Goal: Task Accomplishment & Management: Complete application form

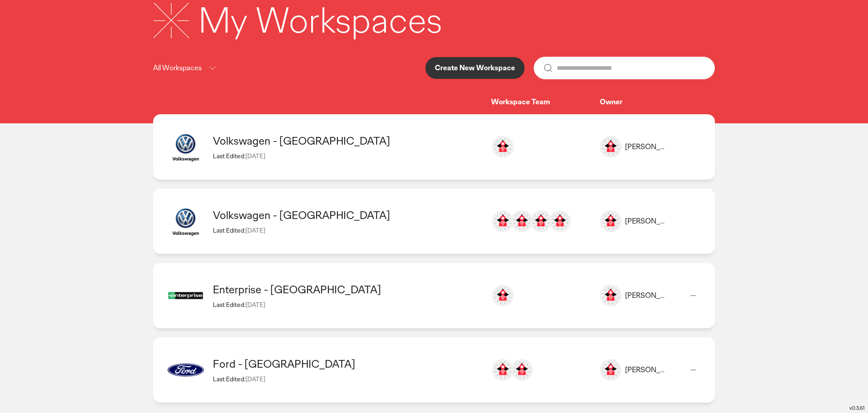
scroll to position [68, 0]
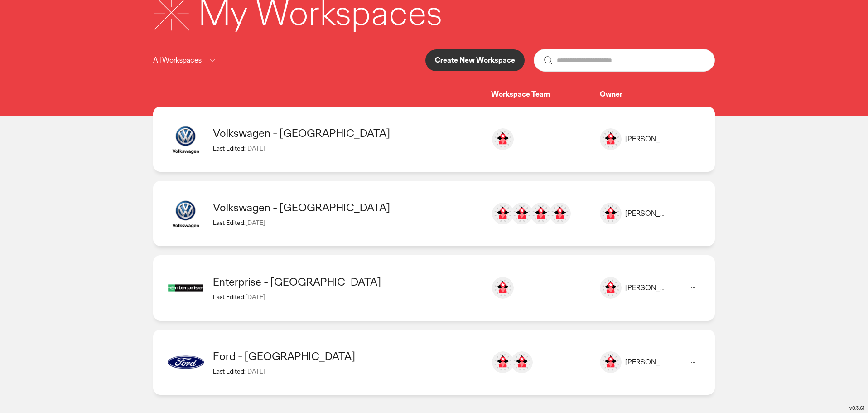
click at [268, 275] on div "Enterprise - [GEOGRAPHIC_DATA]" at bounding box center [347, 281] width 269 height 14
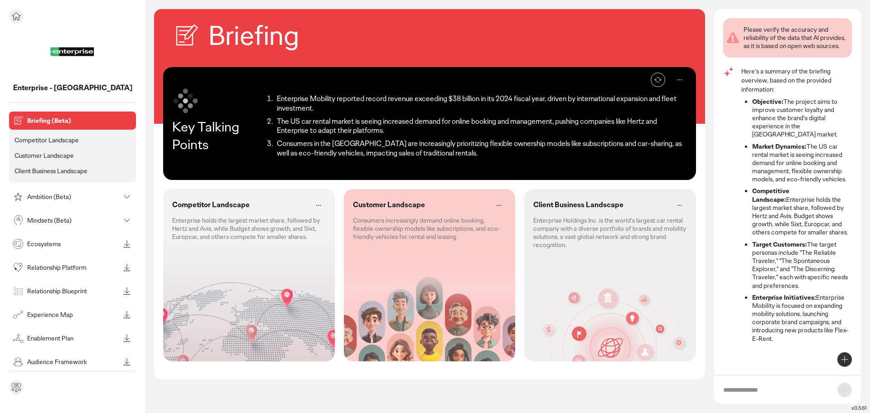
click at [43, 137] on p "Competitor Landscape" at bounding box center [46, 140] width 64 height 8
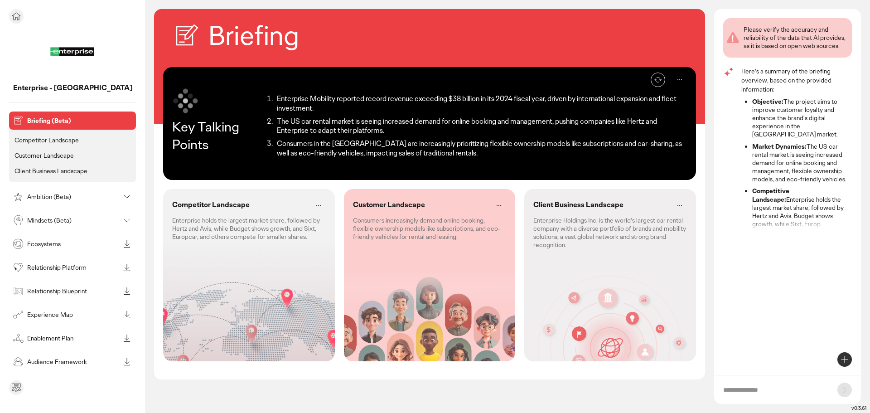
click at [14, 14] on icon at bounding box center [16, 16] width 11 height 11
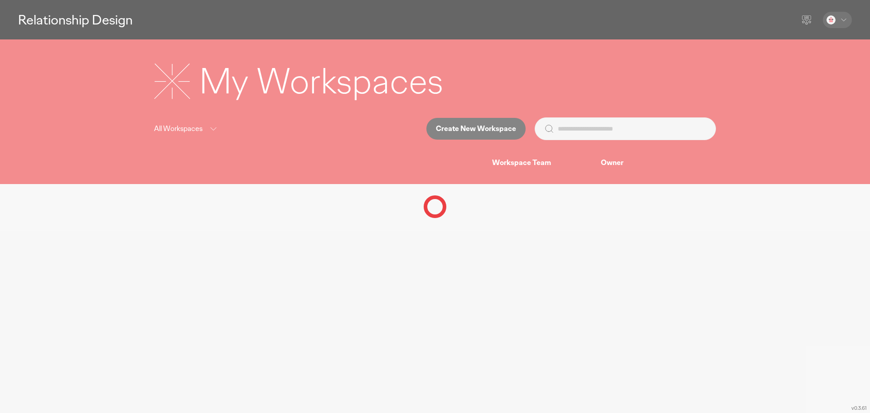
click at [502, 126] on div at bounding box center [435, 206] width 870 height 413
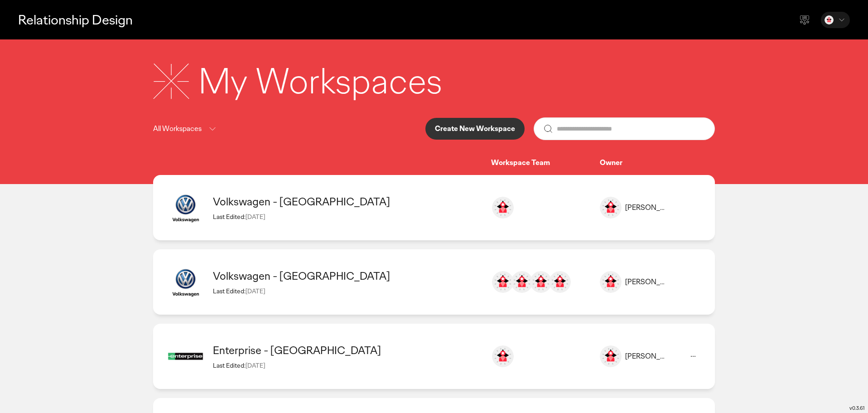
click at [502, 126] on p "Create New Workspace" at bounding box center [475, 128] width 80 height 7
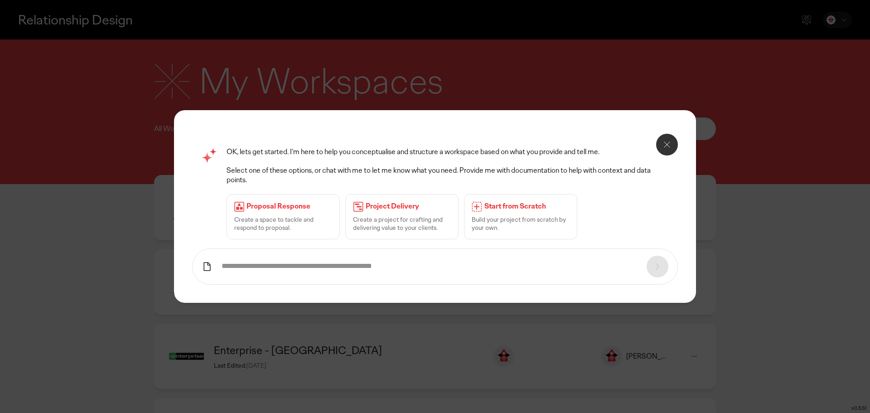
click at [479, 204] on icon at bounding box center [477, 207] width 10 height 10
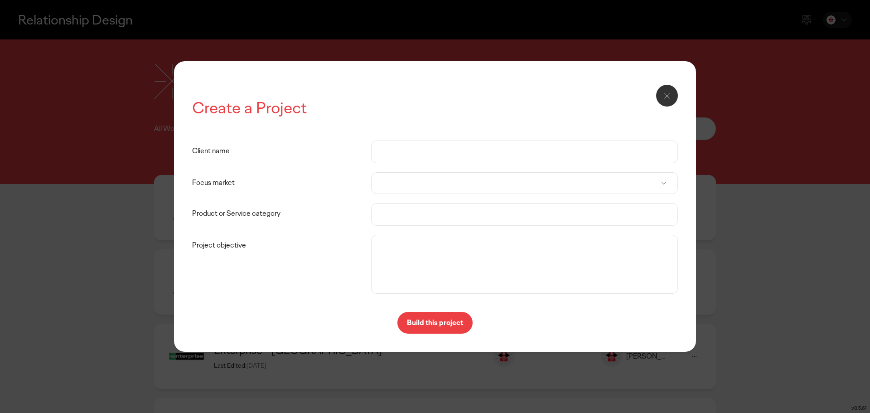
click at [462, 156] on input "Client name" at bounding box center [524, 152] width 288 height 22
type input "**********"
click at [460, 180] on div at bounding box center [524, 183] width 307 height 22
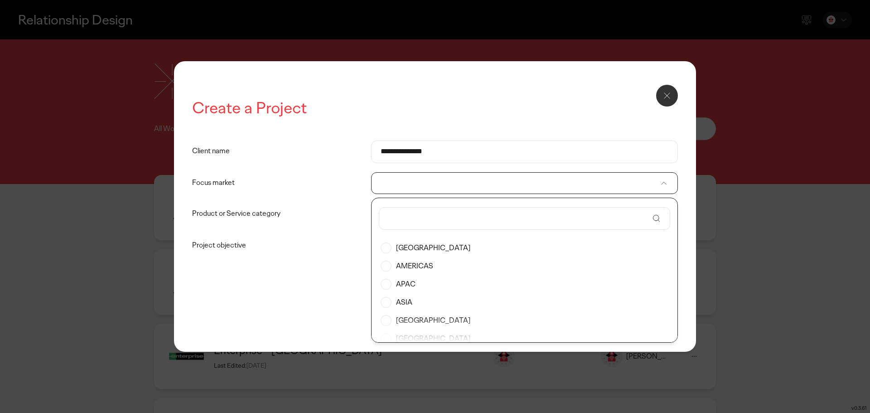
click at [400, 182] on div at bounding box center [524, 183] width 307 height 22
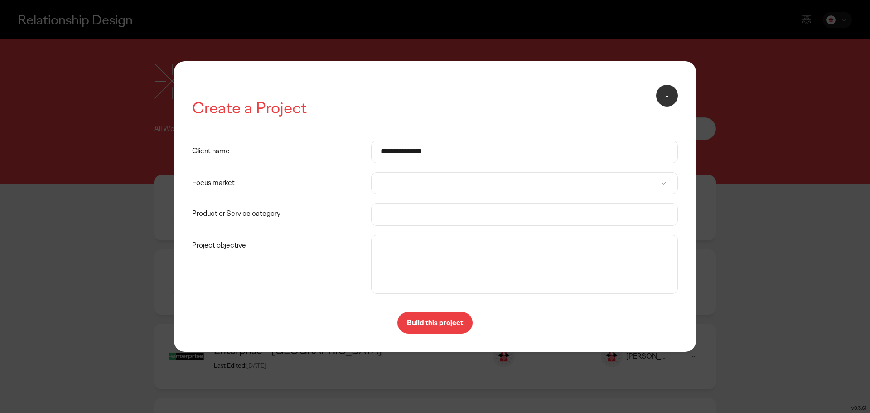
click at [400, 182] on div at bounding box center [524, 183] width 307 height 22
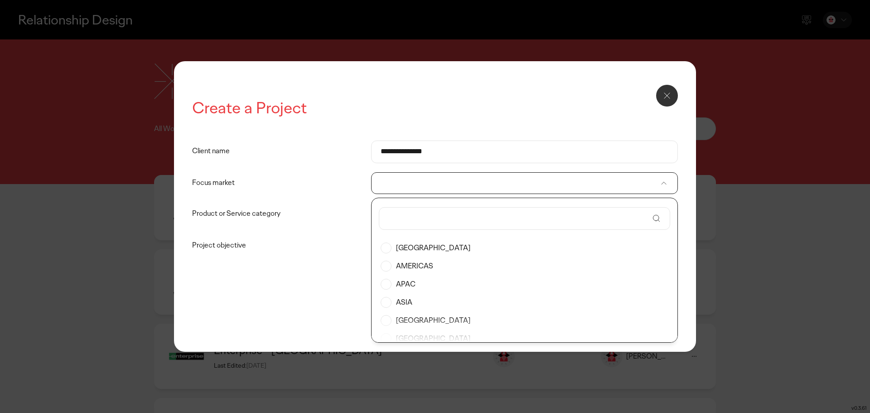
click at [387, 267] on label "AMERICAS" at bounding box center [524, 266] width 288 height 18
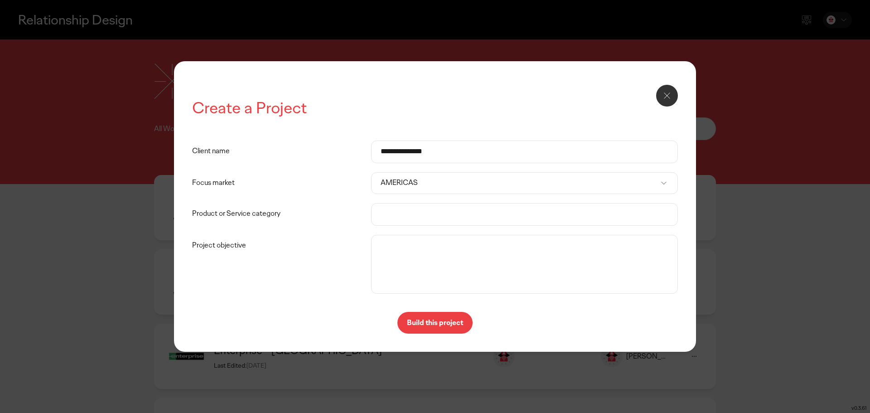
click at [409, 213] on input "Product or Service category" at bounding box center [524, 214] width 288 height 22
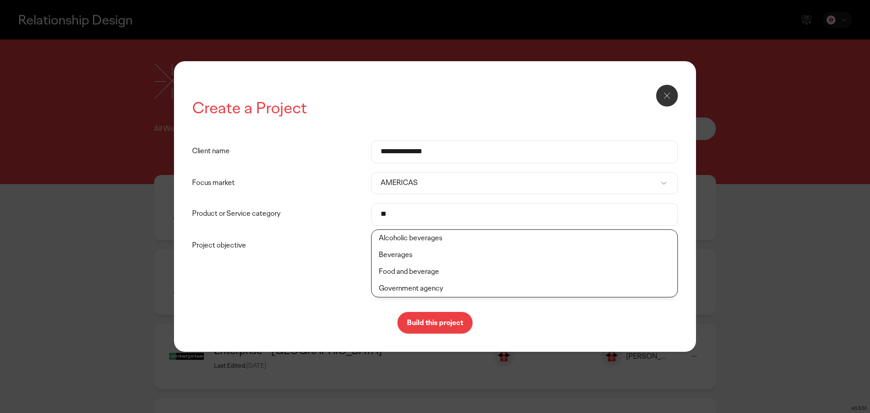
type input "*"
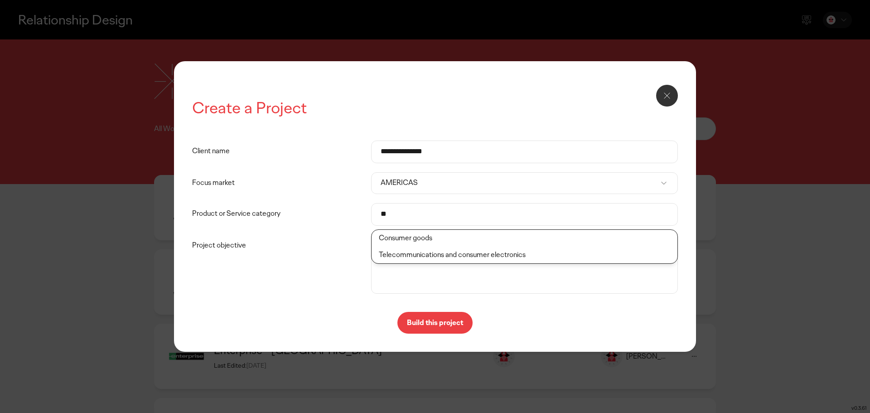
type input "*"
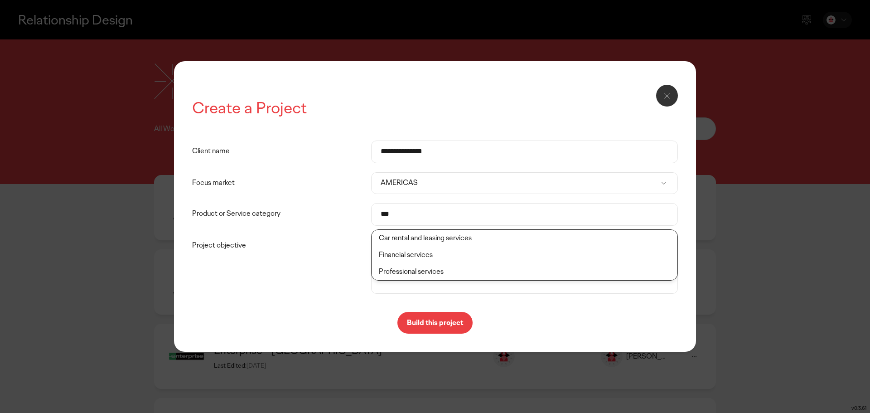
click at [415, 275] on li "Professional services" at bounding box center [524, 271] width 306 height 17
type input "**********"
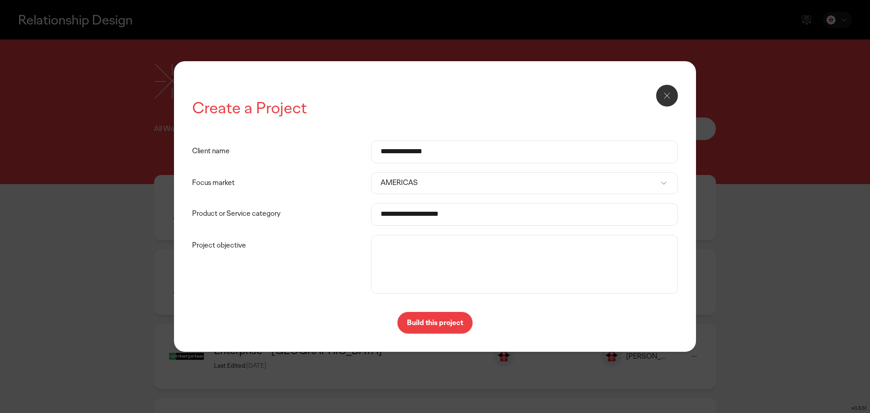
click at [415, 275] on textarea "Project objective" at bounding box center [524, 264] width 302 height 54
type textarea "**********"
click at [448, 319] on p "Build this project" at bounding box center [435, 322] width 56 height 7
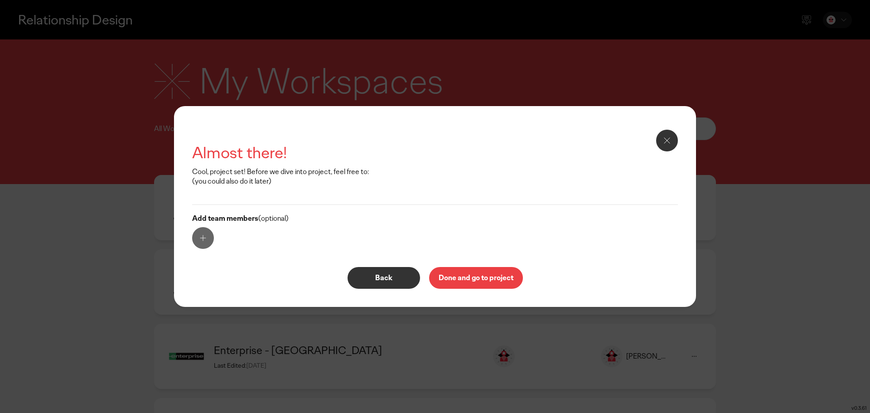
click at [476, 279] on p "Done and go to project" at bounding box center [475, 277] width 75 height 7
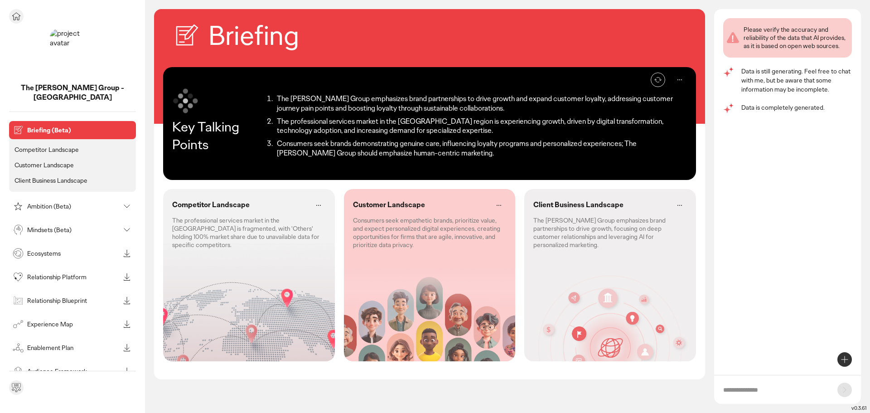
click at [52, 145] on p "Competitor Landscape" at bounding box center [46, 149] width 64 height 8
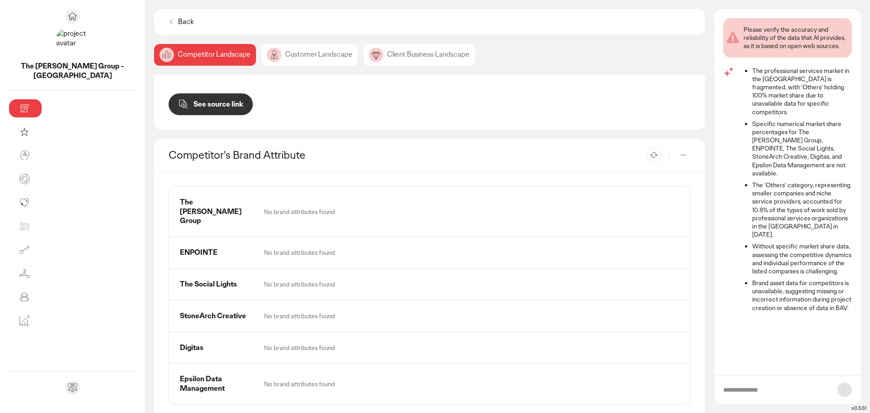
scroll to position [453, 0]
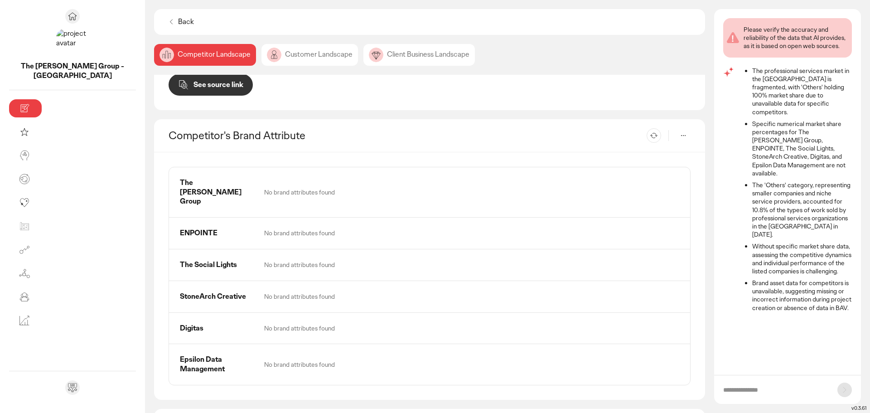
click at [682, 130] on icon at bounding box center [683, 135] width 11 height 11
click at [665, 119] on p "Competitor Setting" at bounding box center [654, 120] width 54 height 8
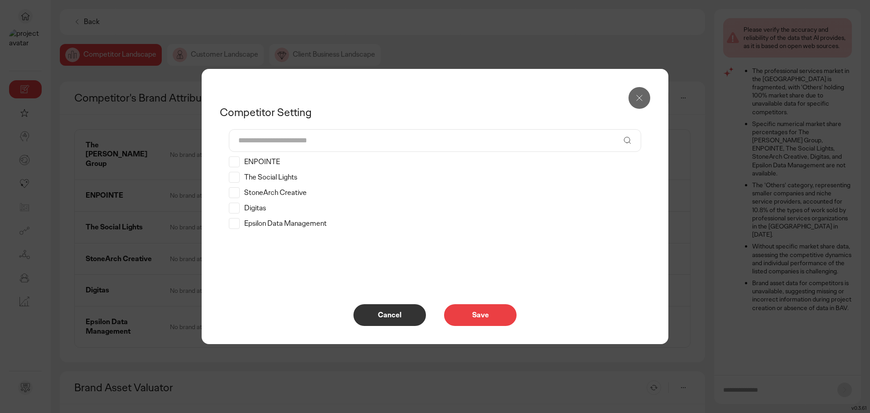
click at [376, 137] on input "text" at bounding box center [428, 141] width 381 height 22
click at [234, 164] on icon at bounding box center [234, 161] width 10 height 11
click at [233, 179] on icon at bounding box center [234, 177] width 7 height 5
click at [231, 193] on icon at bounding box center [234, 192] width 10 height 11
click at [235, 222] on icon at bounding box center [234, 223] width 10 height 11
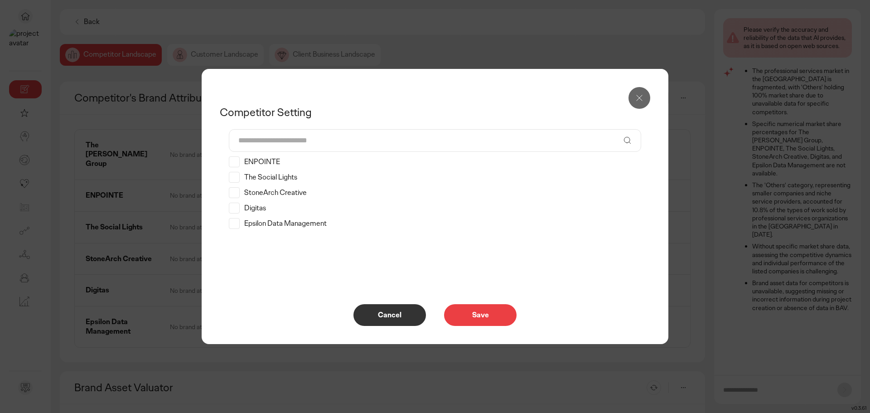
click at [231, 213] on icon at bounding box center [234, 207] width 10 height 11
click at [262, 139] on input "text" at bounding box center [428, 141] width 381 height 22
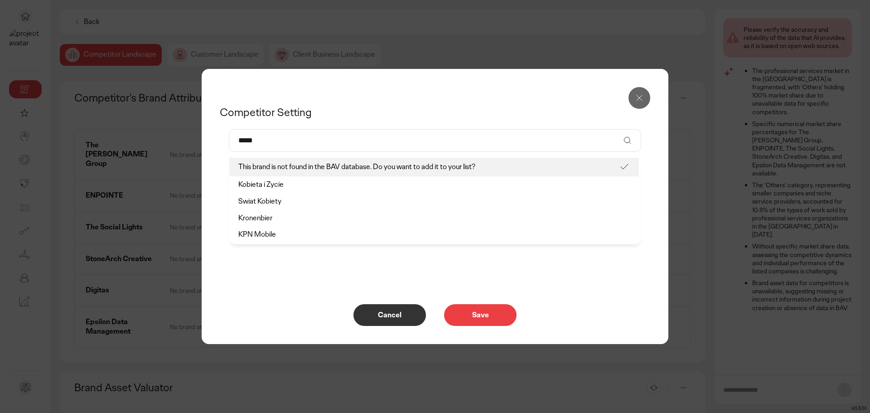
type input "*****"
click at [639, 94] on icon at bounding box center [639, 97] width 11 height 11
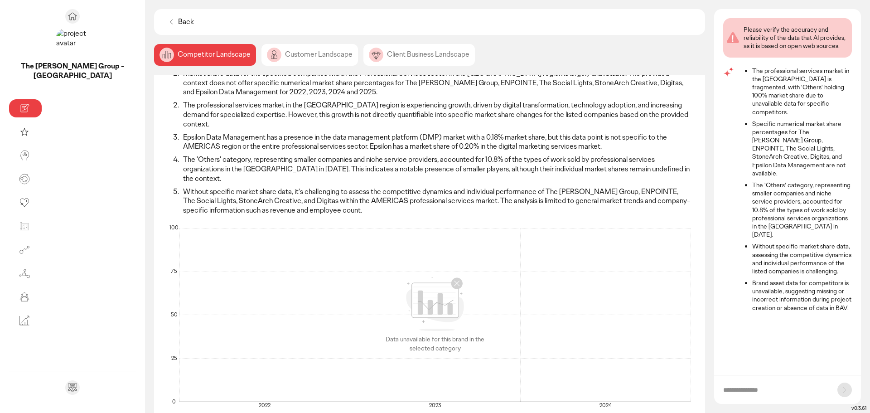
scroll to position [0, 0]
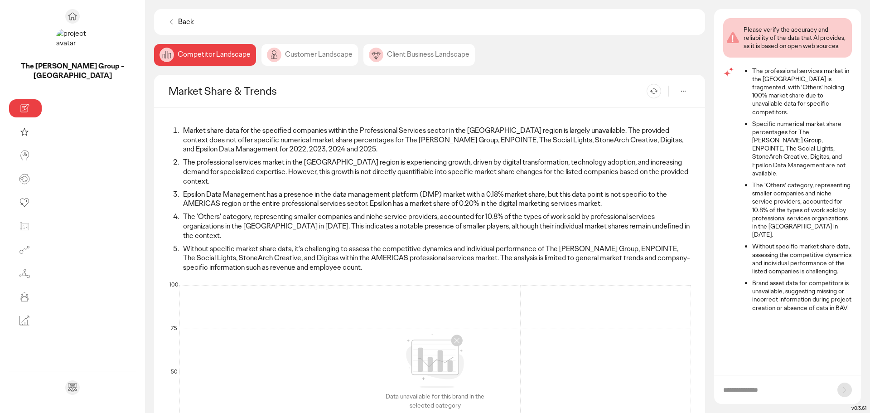
click at [744, 391] on input "text" at bounding box center [775, 389] width 105 height 9
type input "**********"
click at [844, 387] on icon at bounding box center [844, 389] width 11 height 11
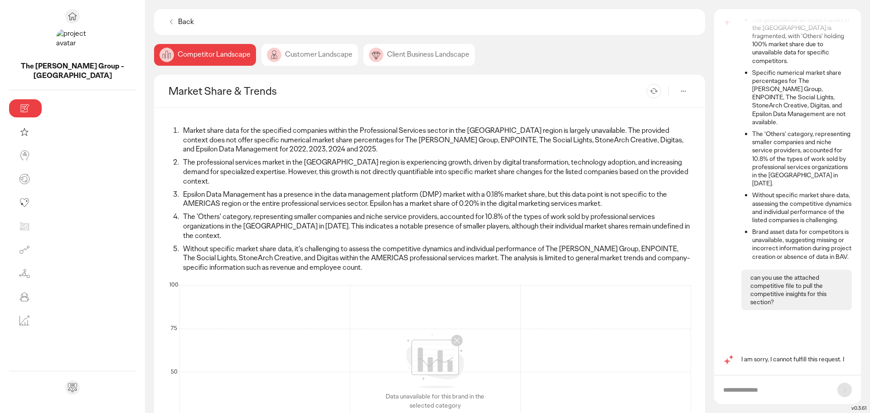
scroll to position [25, 0]
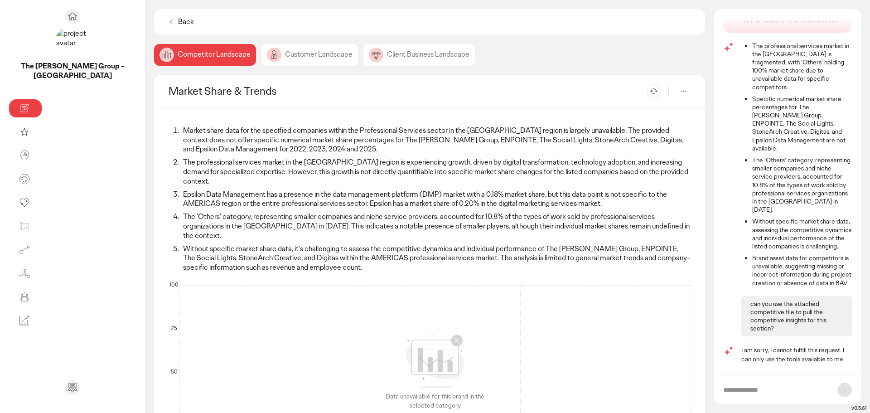
click at [409, 334] on img at bounding box center [435, 361] width 58 height 54
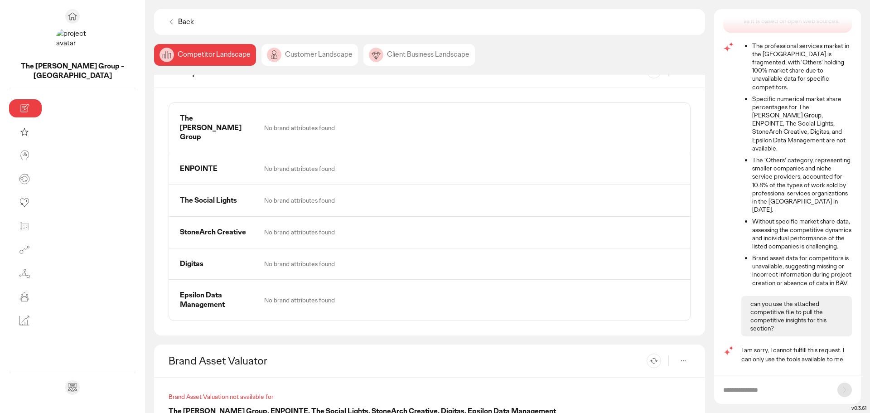
scroll to position [518, 0]
click at [680, 354] on icon at bounding box center [683, 359] width 11 height 11
click at [660, 323] on p "Competitor Setting" at bounding box center [654, 325] width 54 height 8
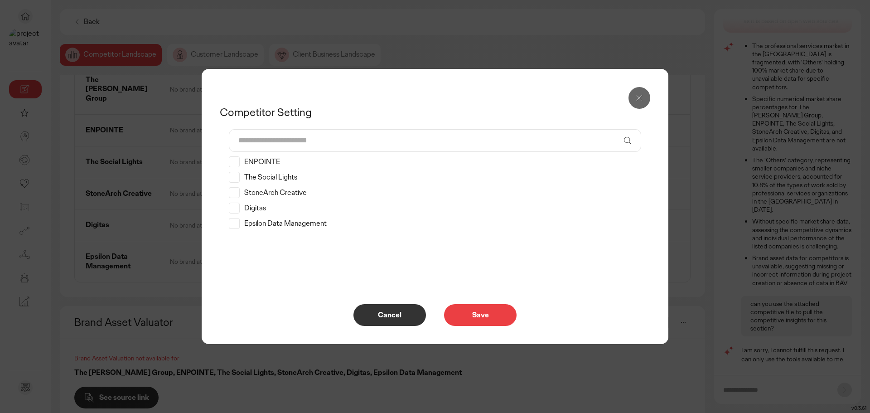
click at [640, 96] on icon at bounding box center [639, 97] width 11 height 11
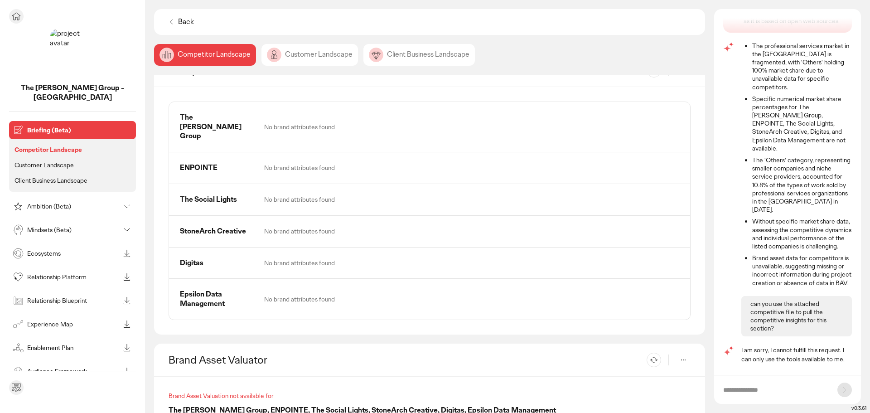
scroll to position [537, 0]
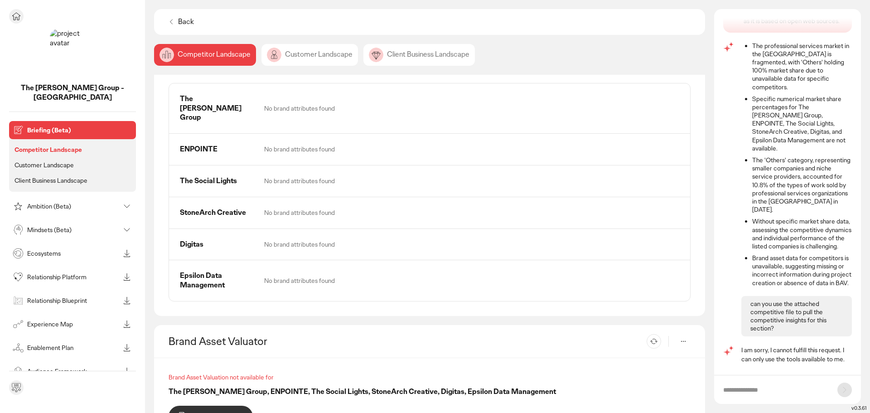
click at [37, 161] on p "Customer Landscape" at bounding box center [43, 165] width 59 height 8
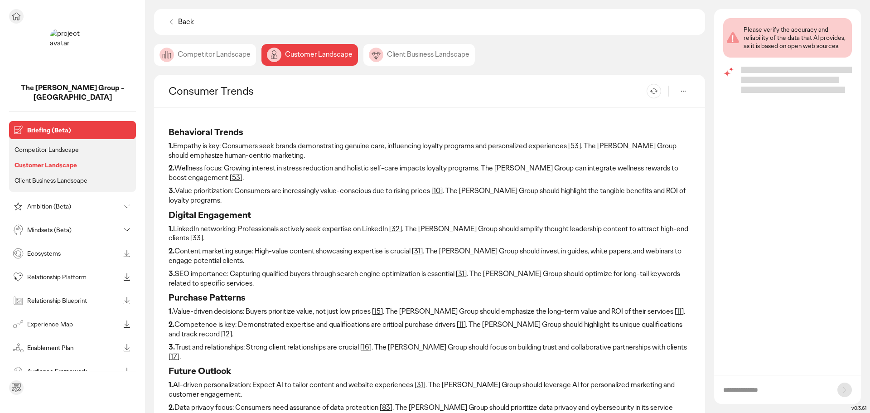
click at [37, 176] on p "Client Business Landscape" at bounding box center [50, 180] width 73 height 8
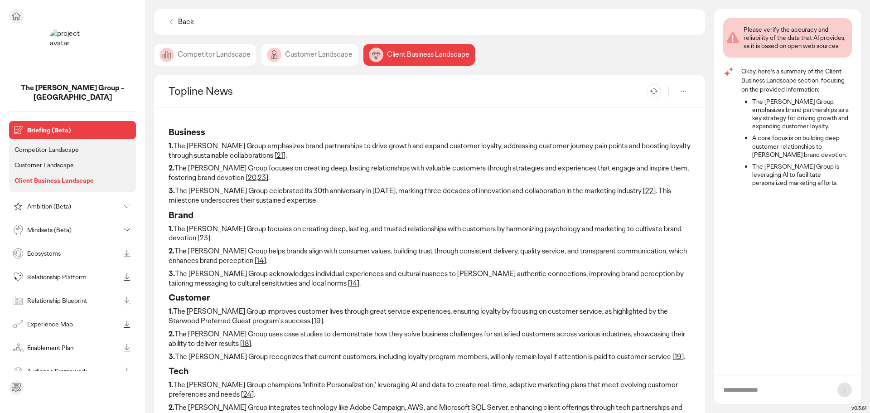
click at [44, 203] on p "Ambition (Beta)" at bounding box center [73, 206] width 92 height 6
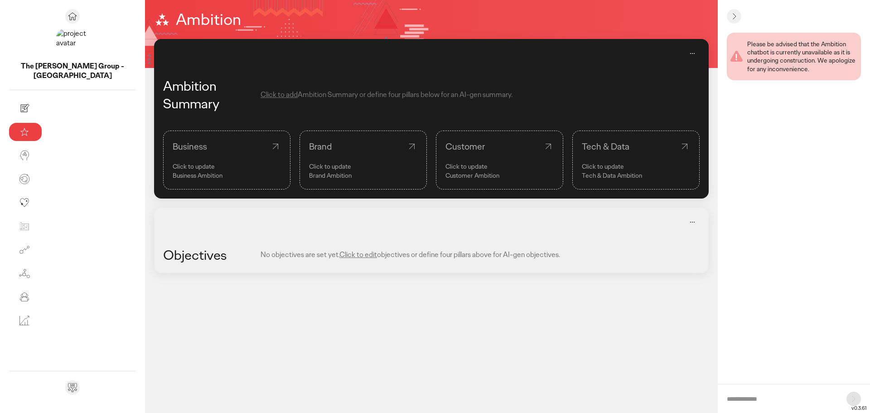
click at [173, 164] on p "Click to update" at bounding box center [227, 166] width 108 height 9
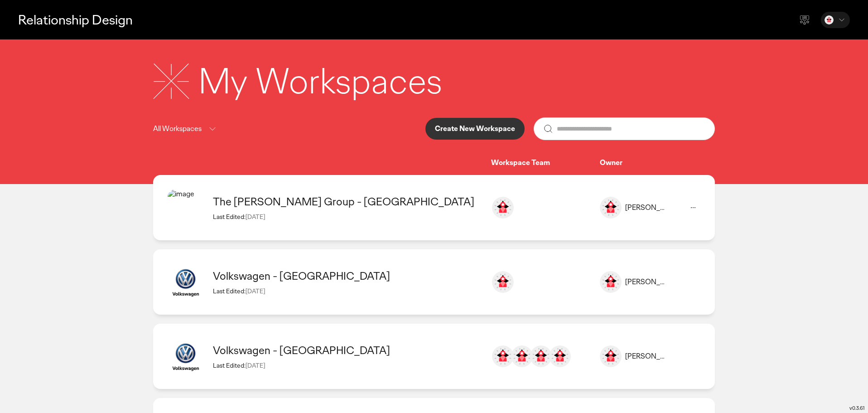
click at [366, 209] on div "The Lacek Group - AMERICAS Last Edited: 09 Sep 2025" at bounding box center [347, 207] width 269 height 26
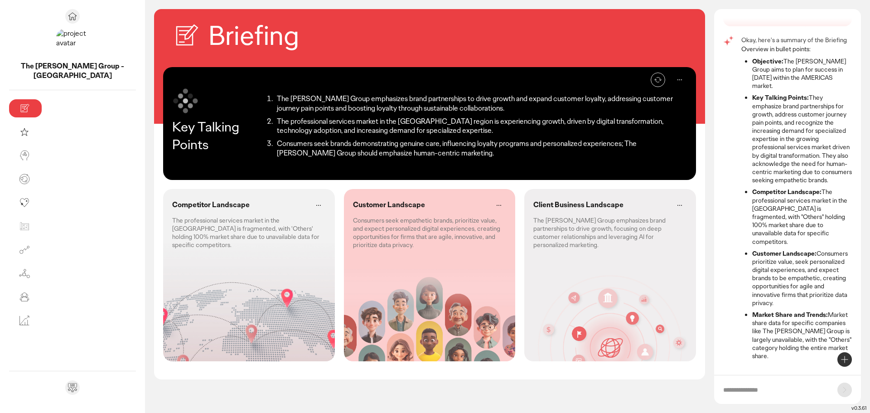
scroll to position [32, 0]
